Goal: Find specific page/section: Find specific page/section

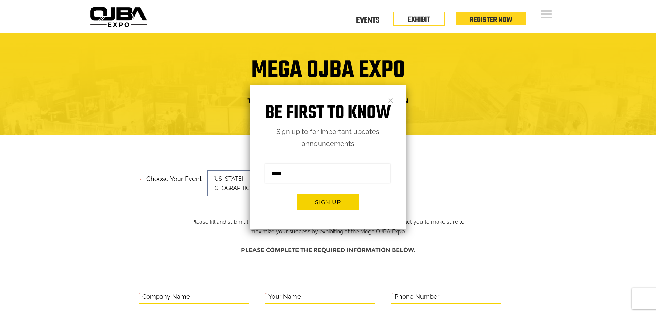
drag, startPoint x: 392, startPoint y: 101, endPoint x: 386, endPoint y: 101, distance: 5.9
click at [392, 101] on link at bounding box center [391, 100] width 6 height 6
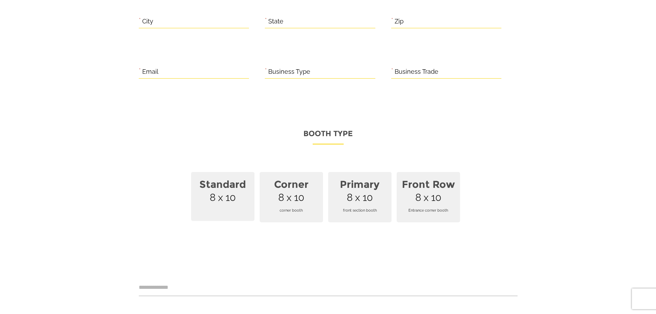
scroll to position [448, 0]
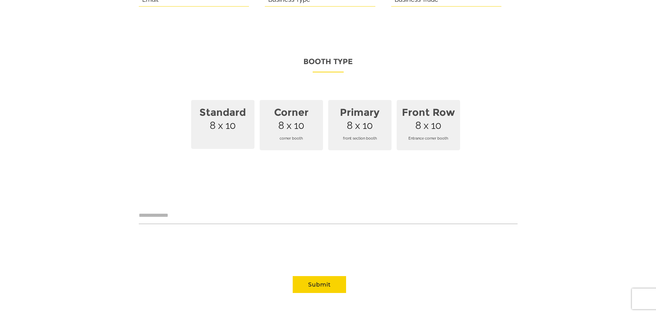
click at [222, 119] on span "Standard 8 x 10" at bounding box center [222, 124] width 63 height 49
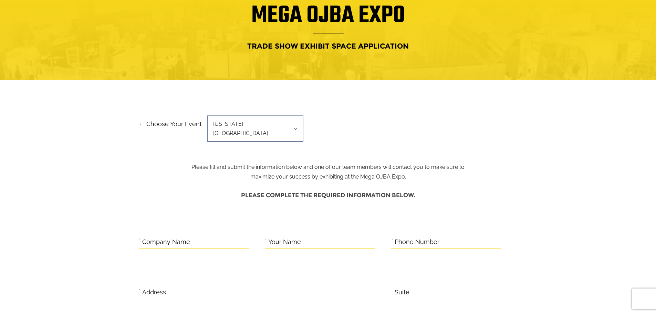
scroll to position [0, 0]
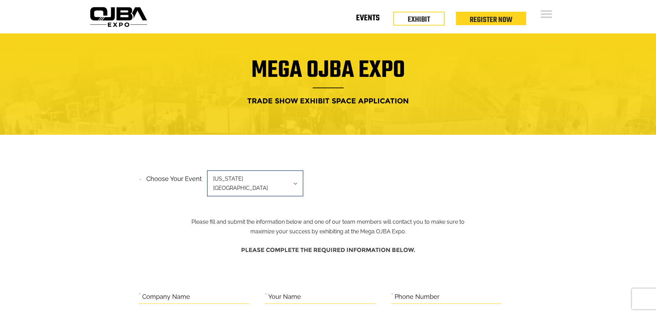
click at [372, 19] on link "Events" at bounding box center [367, 19] width 23 height 2
